Goal: Information Seeking & Learning: Compare options

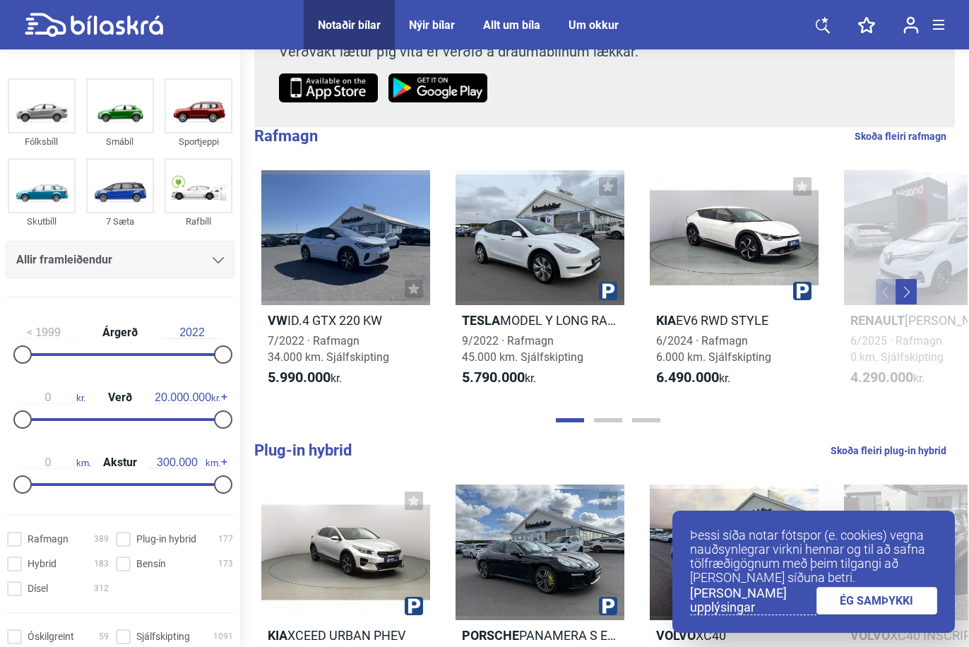
scroll to position [282, 0]
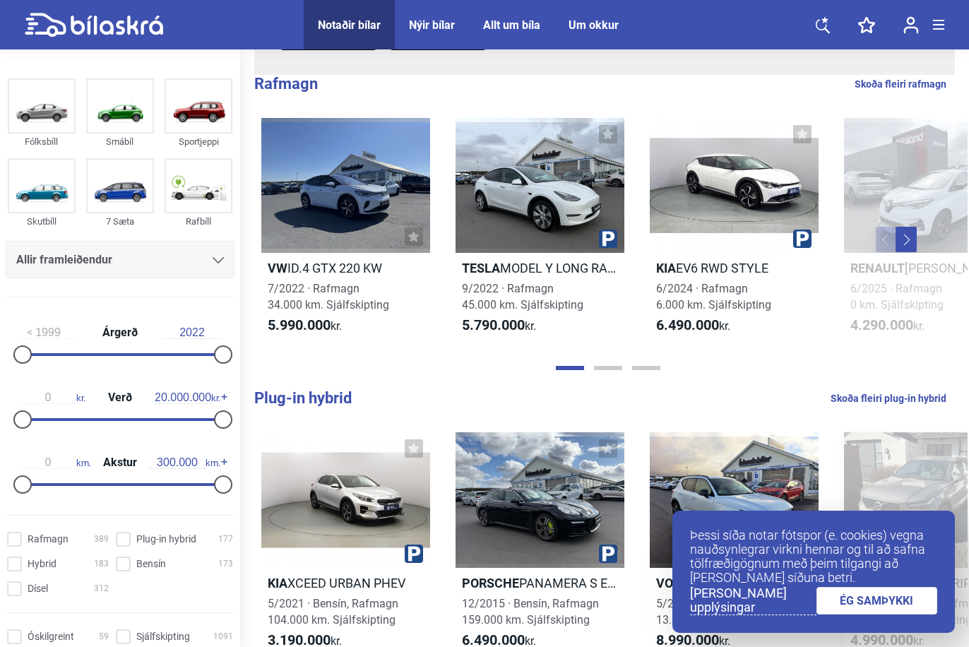
click at [911, 602] on link "ÉG SAMÞYKKI" at bounding box center [876, 601] width 121 height 28
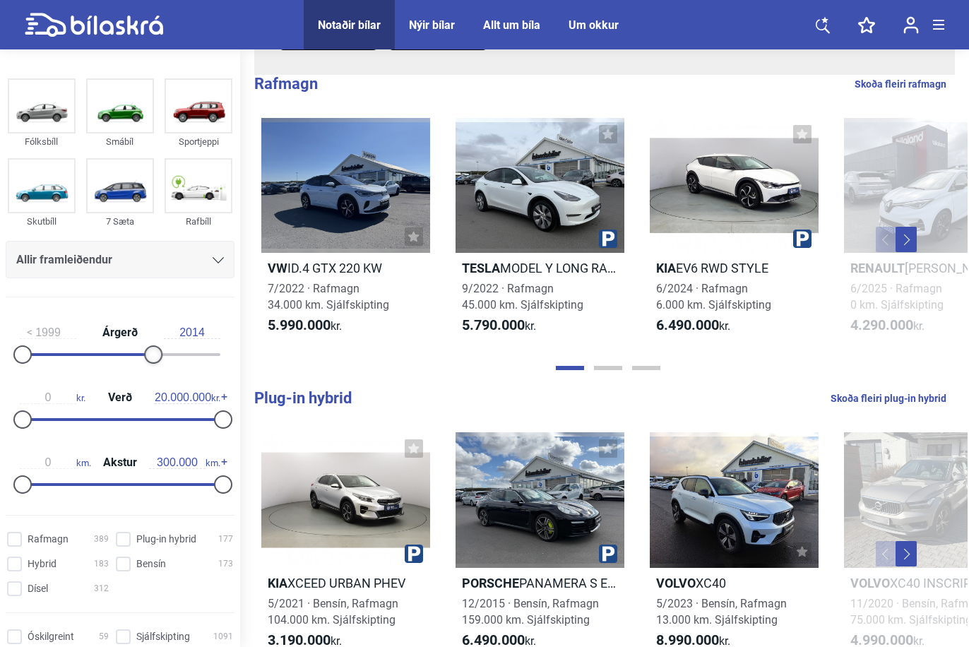
type input "2015"
drag, startPoint x: 215, startPoint y: 353, endPoint x: 153, endPoint y: 362, distance: 62.7
click at [153, 362] on div at bounding box center [162, 354] width 18 height 18
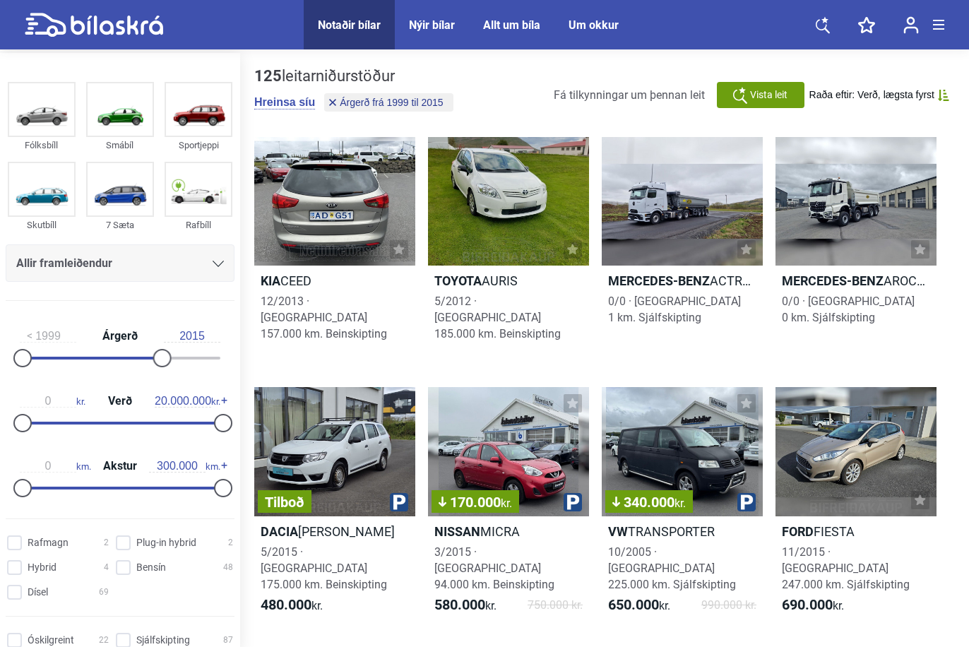
click at [213, 263] on icon at bounding box center [218, 264] width 11 height 6
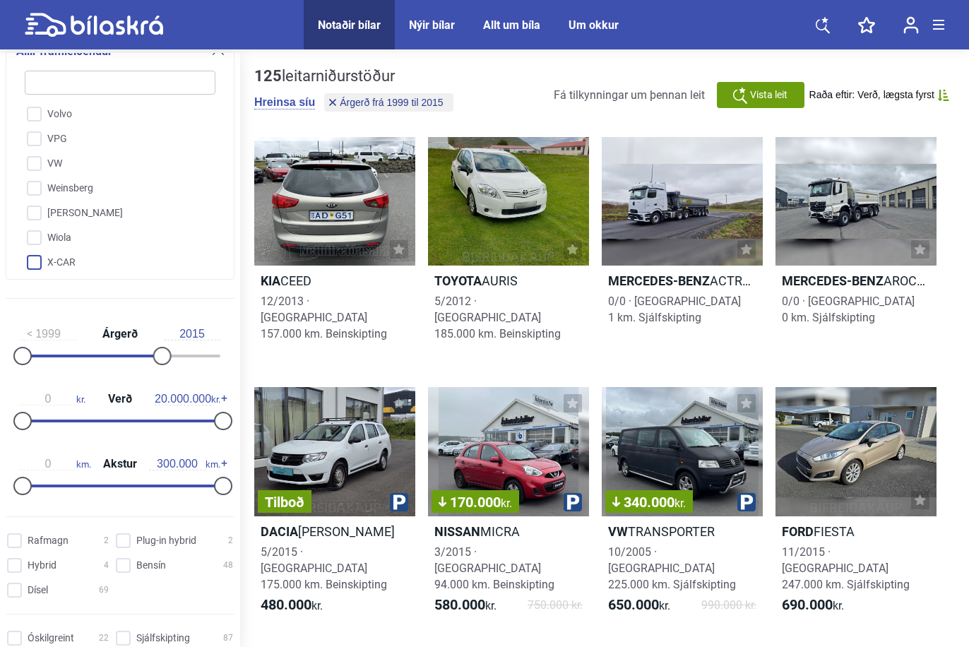
scroll to position [3592, 0]
click at [63, 174] on input "VW" at bounding box center [111, 186] width 192 height 25
checkbox input "true"
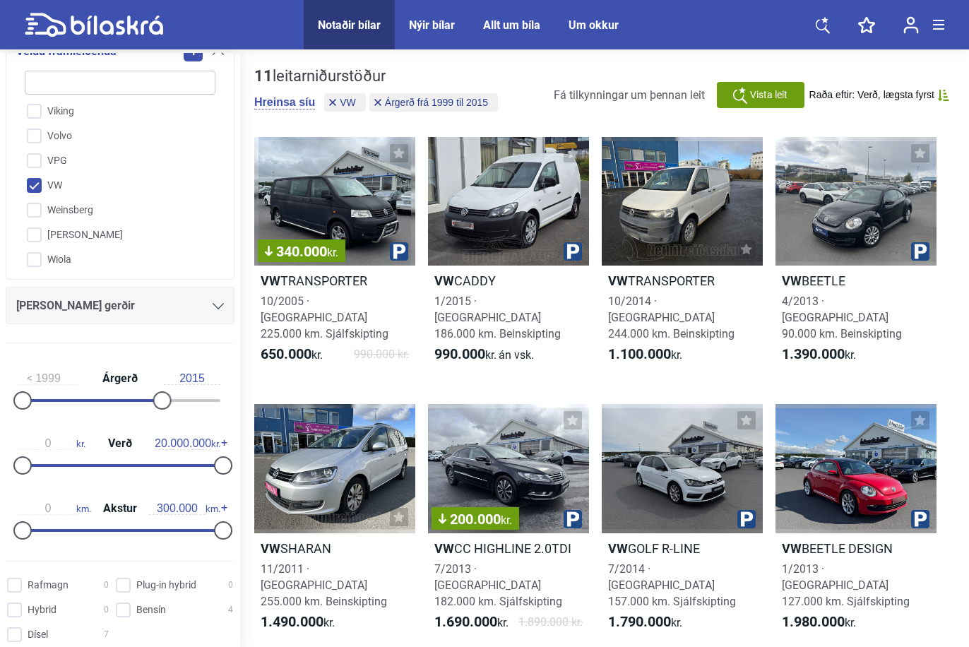
click at [213, 303] on icon at bounding box center [218, 306] width 11 height 6
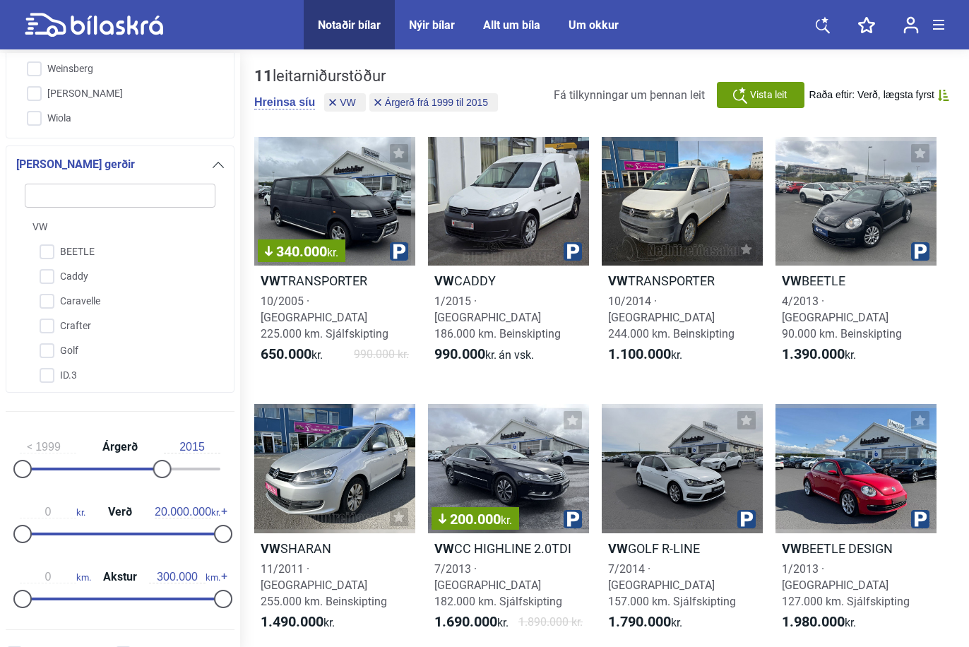
type input "T"
checkbox input "false"
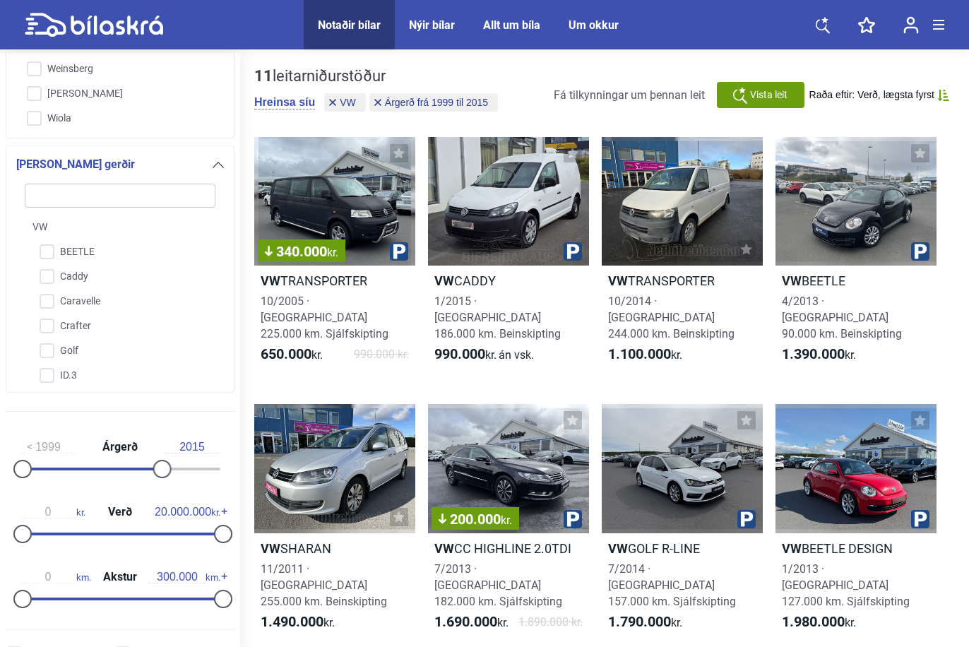
checkbox input "false"
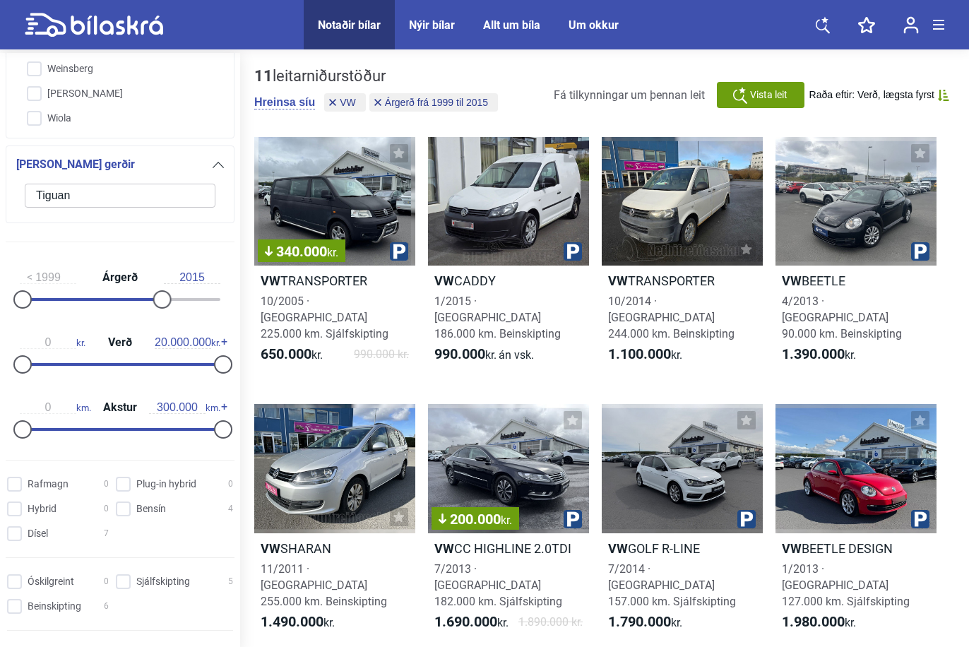
type input "Tiguan"
click at [210, 255] on div "1999 Árgerð 2015" at bounding box center [120, 286] width 229 height 65
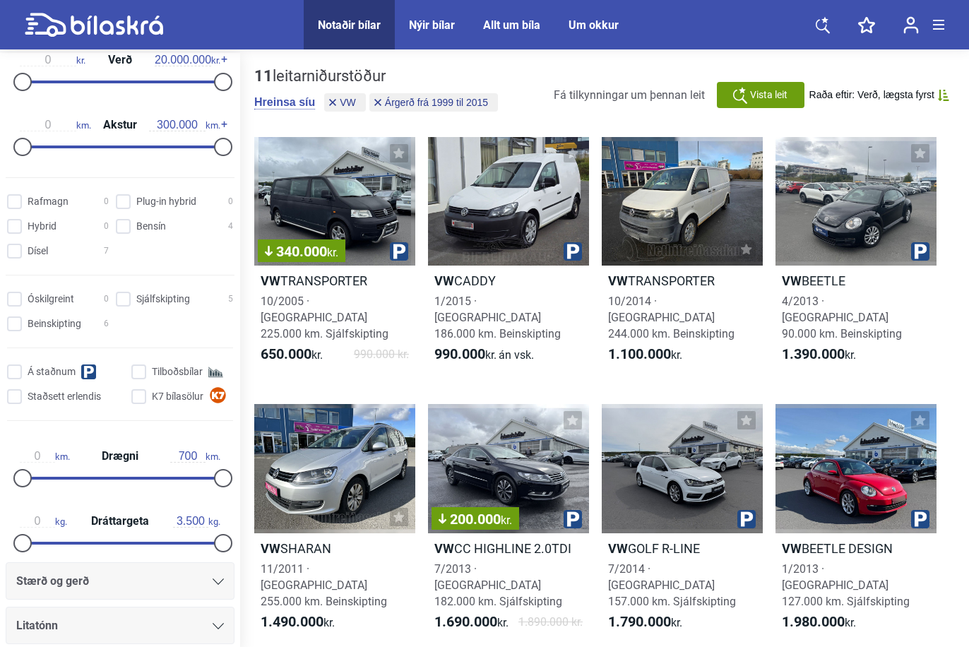
checkbox input "false"
